Goal: Navigation & Orientation: Find specific page/section

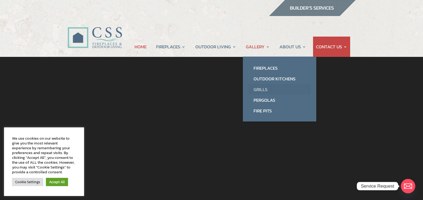
click at [259, 91] on link "Grills" at bounding box center [279, 89] width 63 height 11
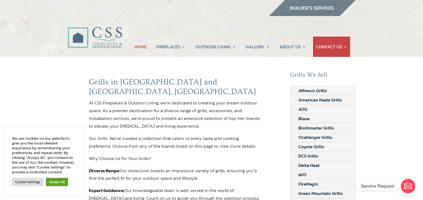
click at [139, 46] on link "HOME" at bounding box center [140, 47] width 12 height 20
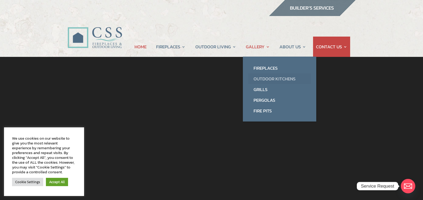
click at [259, 79] on link "Outdoor Kitchens" at bounding box center [279, 78] width 63 height 11
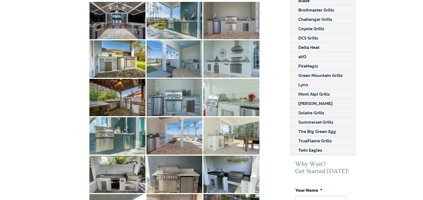
scroll to position [133, 0]
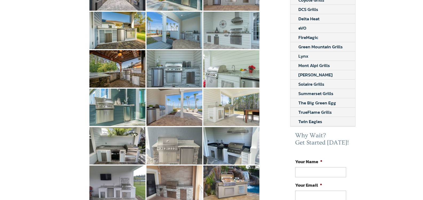
click at [167, 140] on img at bounding box center [174, 145] width 56 height 37
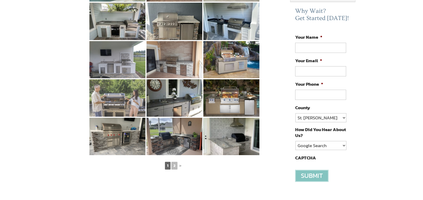
scroll to position [320, 0]
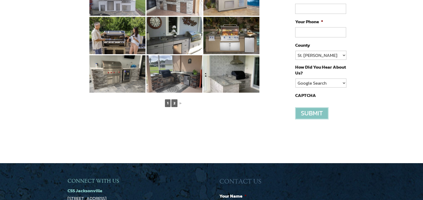
click at [176, 99] on link "2" at bounding box center [174, 103] width 6 height 8
click at [173, 99] on link "2" at bounding box center [174, 103] width 6 height 8
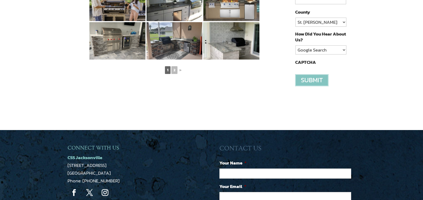
scroll to position [347, 0]
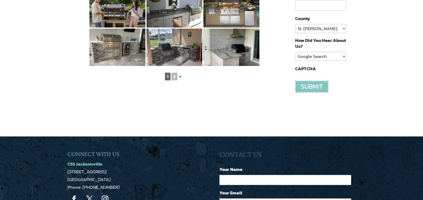
click at [181, 73] on link "►" at bounding box center [180, 76] width 5 height 7
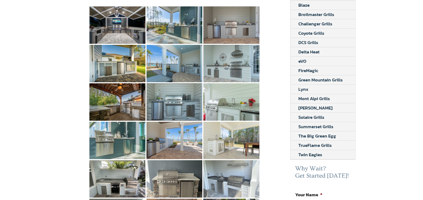
scroll to position [0, 0]
